Goal: Task Accomplishment & Management: Manage account settings

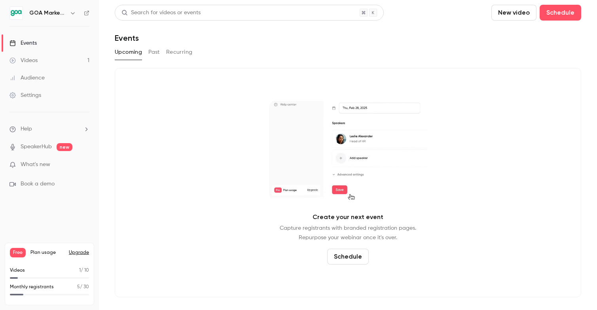
click at [32, 63] on div "Videos" at bounding box center [23, 61] width 28 height 8
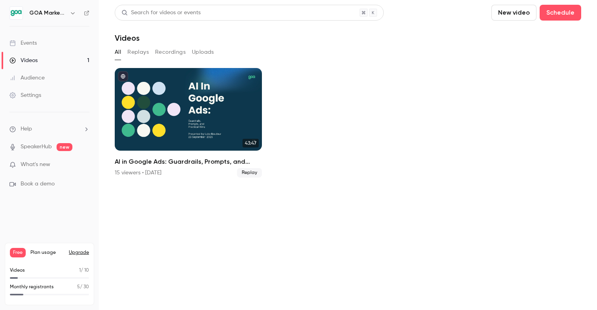
click at [199, 51] on button "Uploads" at bounding box center [203, 52] width 22 height 13
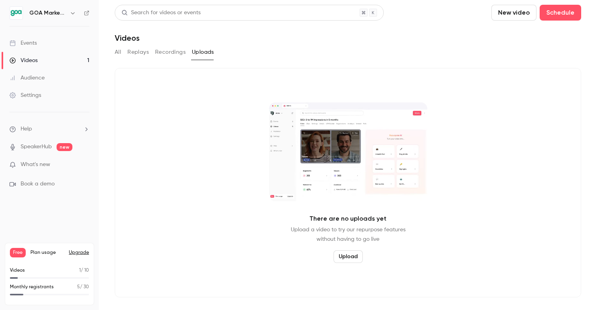
click at [347, 256] on button "Upload" at bounding box center [348, 257] width 29 height 13
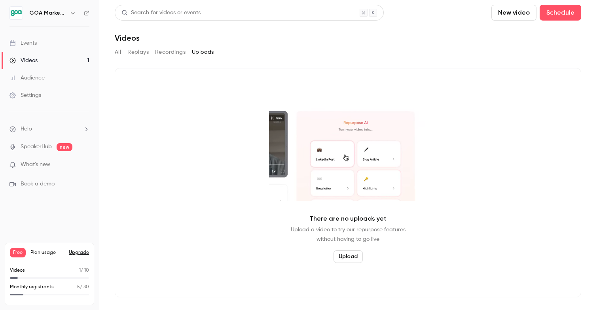
click at [348, 261] on button "Upload" at bounding box center [348, 257] width 29 height 13
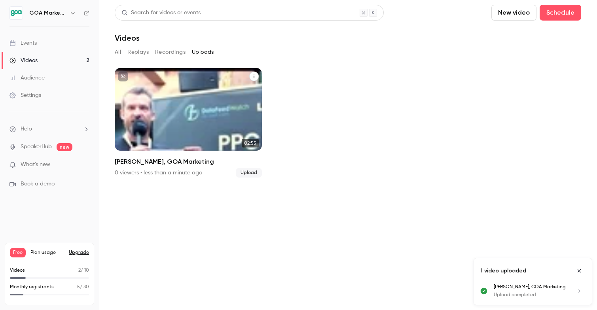
click at [185, 112] on div "GOA Marketing [DATE] [PERSON_NAME], [GEOGRAPHIC_DATA] Marketing" at bounding box center [188, 109] width 147 height 83
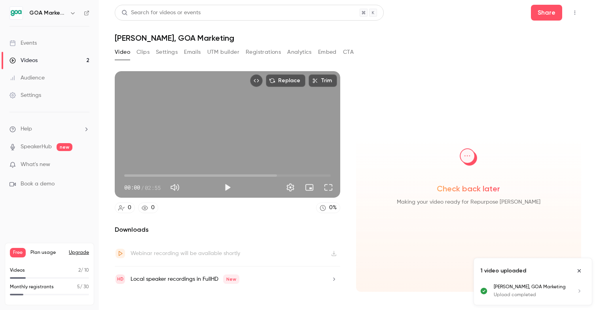
click at [581, 273] on icon "Close uploads list" at bounding box center [579, 271] width 6 height 6
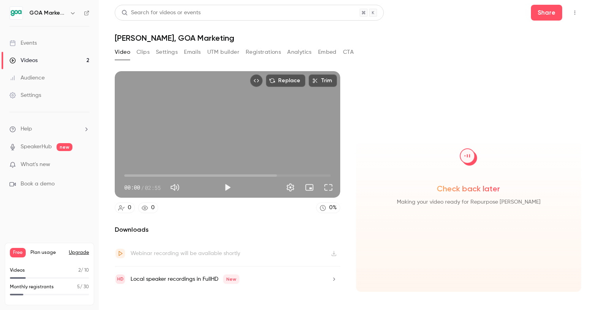
click at [147, 54] on button "Clips" at bounding box center [143, 52] width 13 height 13
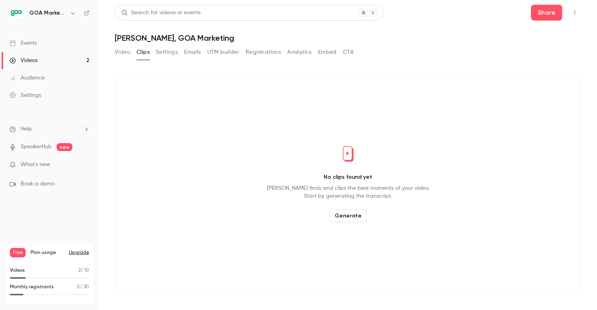
click at [126, 54] on button "Video" at bounding box center [122, 52] width 15 height 13
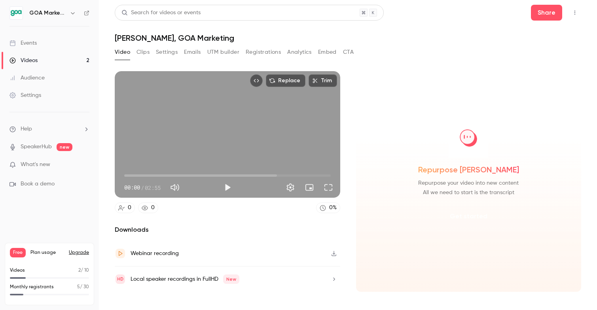
click at [459, 218] on button "Get started" at bounding box center [468, 216] width 51 height 19
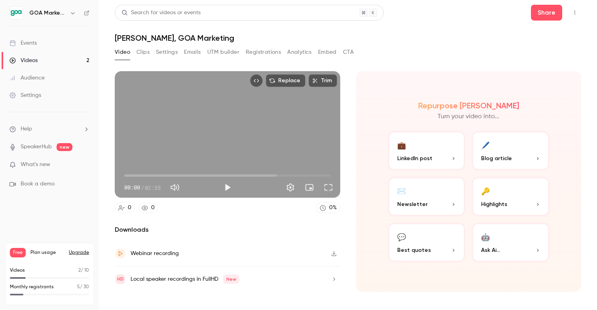
click at [419, 242] on button "💬 Best quotes" at bounding box center [427, 243] width 78 height 40
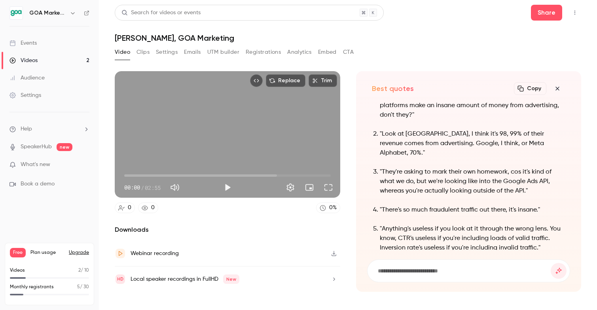
scroll to position [-120, 0]
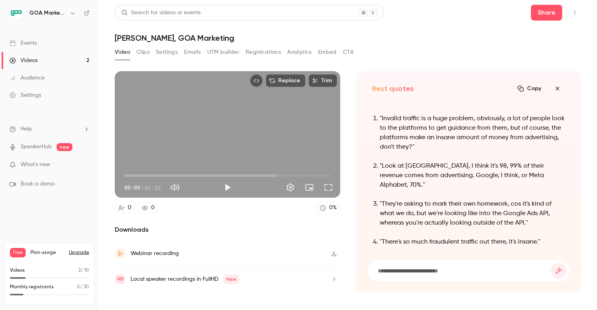
click at [559, 89] on icon "button" at bounding box center [557, 88] width 9 height 6
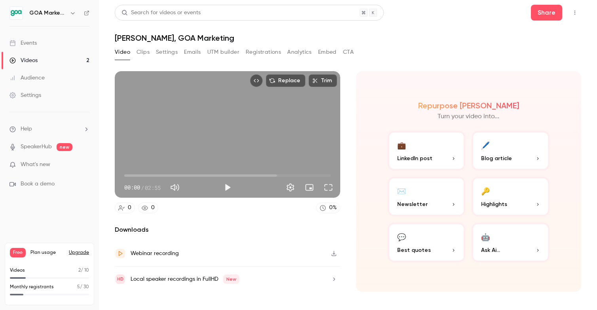
click at [433, 152] on button "💼 LinkedIn post" at bounding box center [427, 151] width 78 height 40
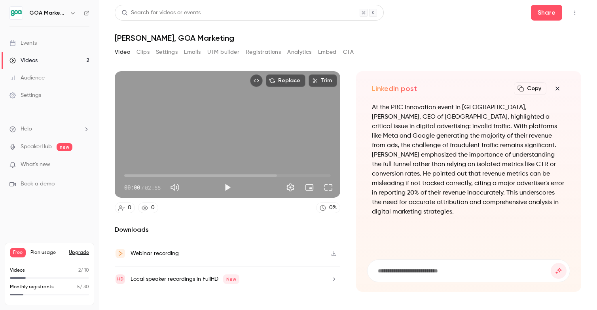
click at [560, 88] on icon "button" at bounding box center [557, 88] width 9 height 6
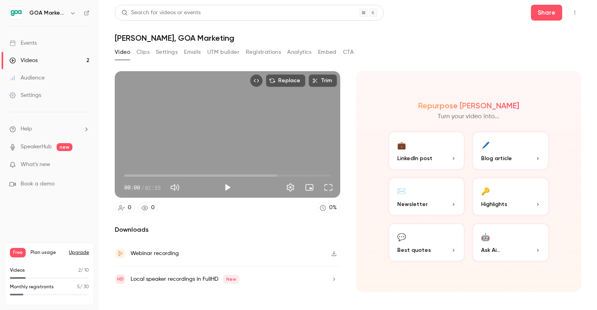
click at [519, 196] on button "🔑 Highlights" at bounding box center [511, 197] width 78 height 40
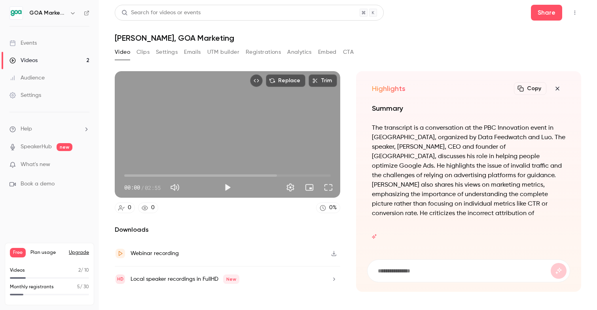
click at [556, 87] on icon "button" at bounding box center [558, 89] width 4 height 4
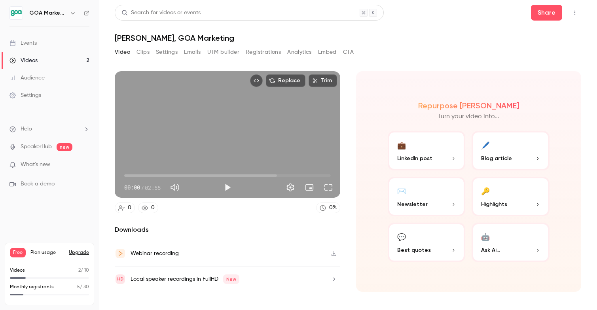
click at [495, 252] on span "Ask Ai..." at bounding box center [490, 250] width 19 height 8
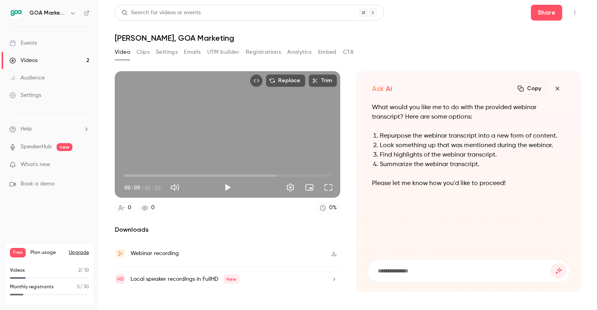
click at [471, 267] on input at bounding box center [464, 271] width 174 height 9
type input "*"
type input "**********"
click at [551, 263] on button "submit" at bounding box center [559, 271] width 16 height 16
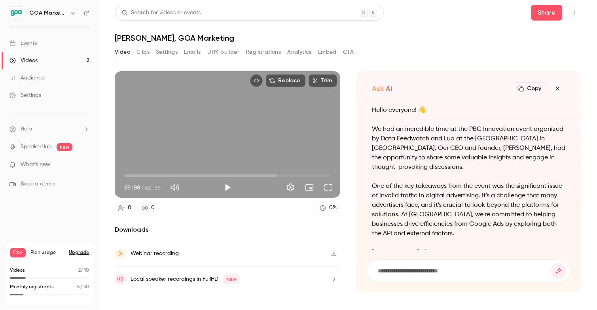
scroll to position [-175, 0]
click at [556, 91] on icon "button" at bounding box center [557, 88] width 9 height 6
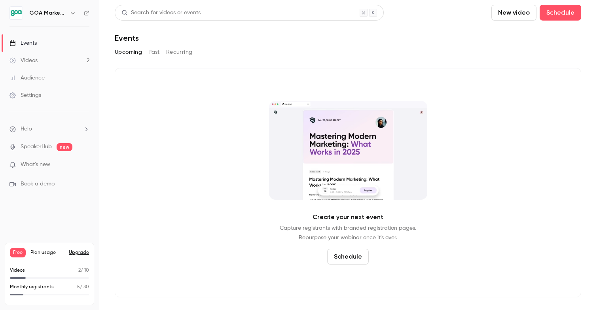
click at [31, 59] on div "Videos" at bounding box center [23, 61] width 28 height 8
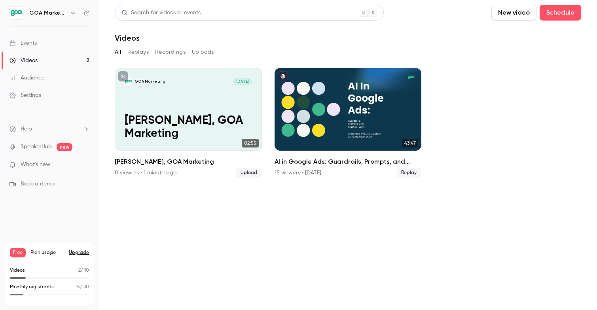
click at [138, 53] on button "Replays" at bounding box center [137, 52] width 21 height 13
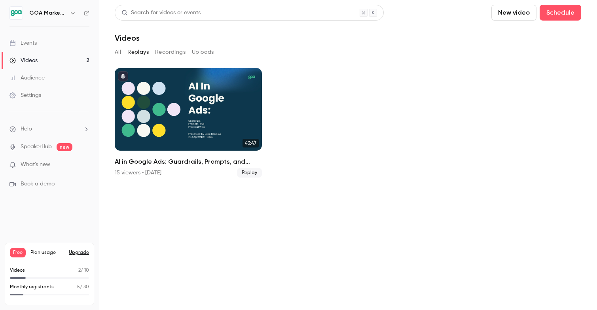
click at [170, 53] on button "Recordings" at bounding box center [170, 52] width 30 height 13
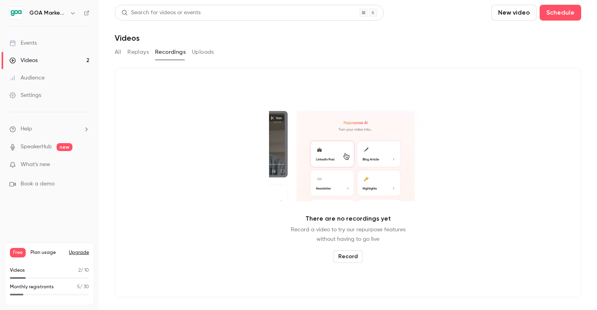
click at [202, 55] on button "Uploads" at bounding box center [203, 52] width 22 height 13
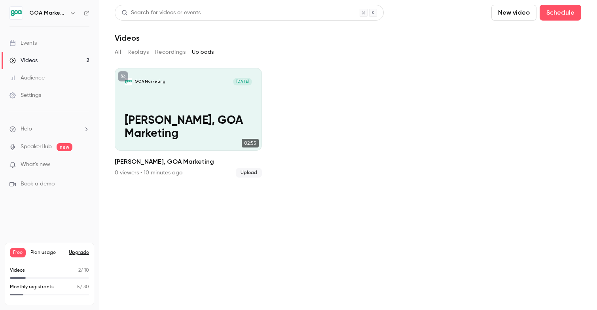
click at [118, 50] on button "All" at bounding box center [118, 52] width 6 height 13
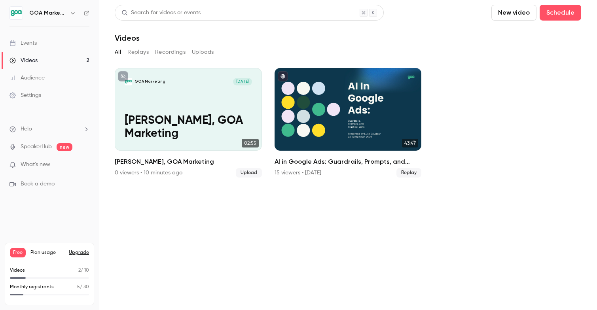
click at [199, 54] on button "Uploads" at bounding box center [203, 52] width 22 height 13
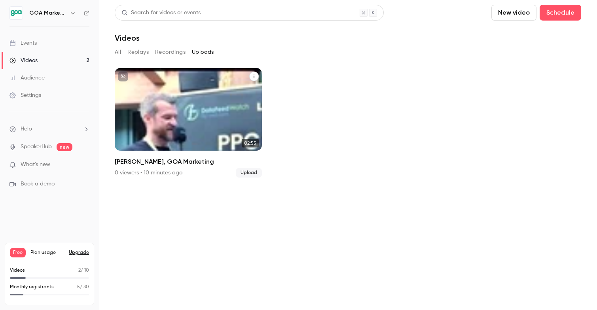
click at [161, 94] on div "GOA Marketing [DATE] [PERSON_NAME], [GEOGRAPHIC_DATA] Marketing" at bounding box center [188, 109] width 147 height 83
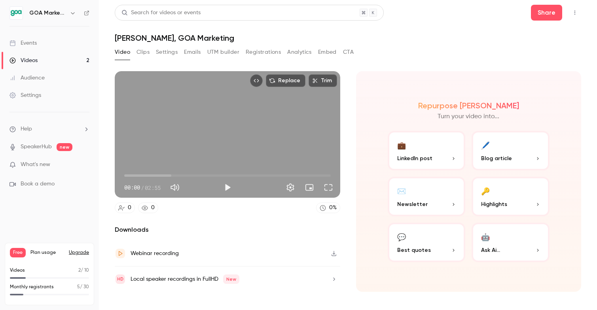
click at [439, 255] on button "💬 Best quotes" at bounding box center [427, 243] width 78 height 40
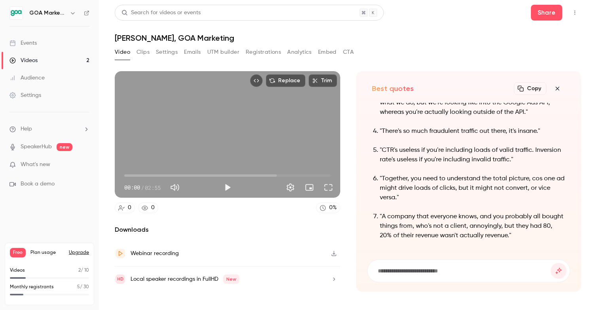
click at [577, 11] on icon "Top Bar Actions" at bounding box center [575, 13] width 6 height 6
click at [527, 74] on div "Delete" at bounding box center [545, 74] width 62 height 8
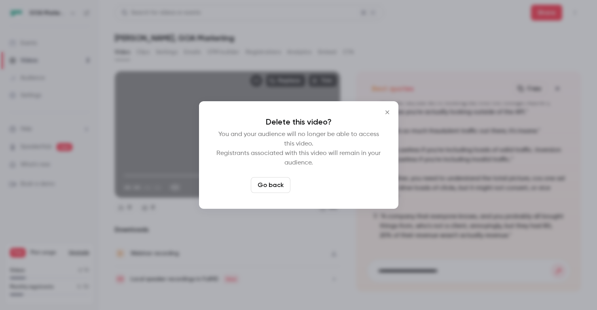
click at [317, 189] on button "Delete video" at bounding box center [320, 185] width 53 height 16
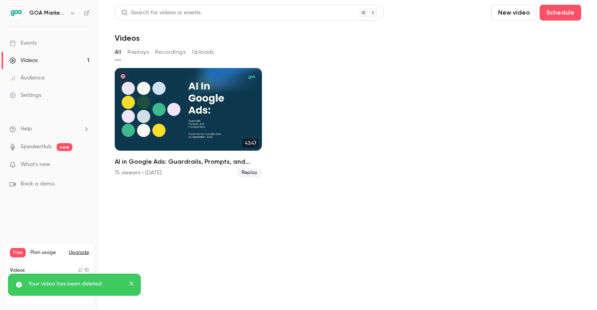
click at [48, 81] on link "Audience" at bounding box center [49, 77] width 99 height 17
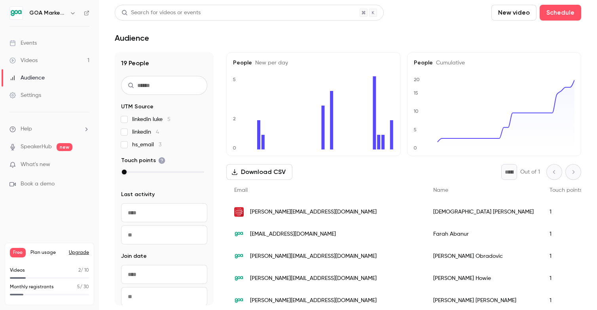
click at [35, 65] on link "Videos 1" at bounding box center [49, 60] width 99 height 17
